Goal: Navigation & Orientation: Go to known website

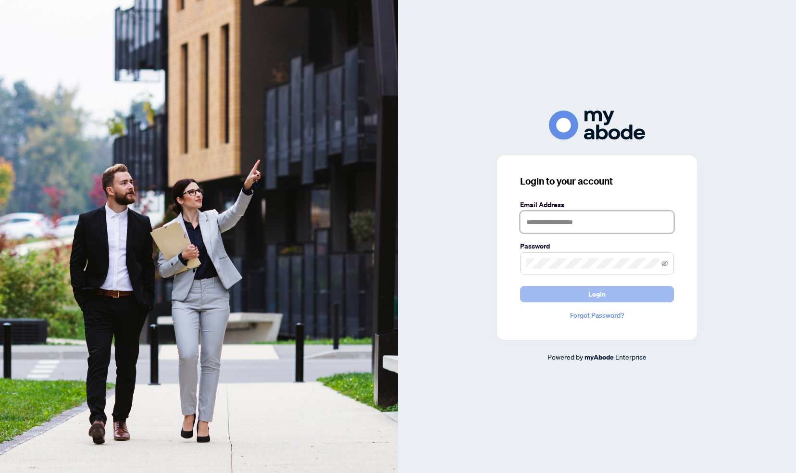
type input "**********"
click at [598, 291] on span "Login" at bounding box center [596, 293] width 17 height 15
